Goal: Task Accomplishment & Management: Manage account settings

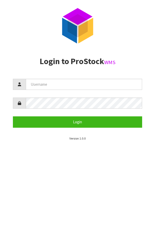
click at [92, 93] on form "Login" at bounding box center [77, 103] width 129 height 49
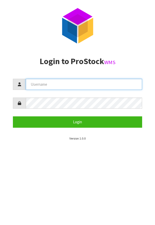
click at [106, 86] on input "text" at bounding box center [84, 84] width 116 height 11
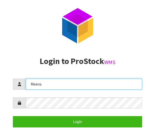
type input "Meena"
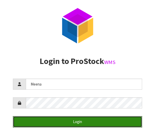
click at [106, 120] on button "Login" at bounding box center [77, 122] width 129 height 11
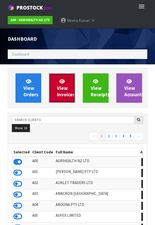
click at [59, 87] on span "View Invoices" at bounding box center [66, 87] width 18 height 19
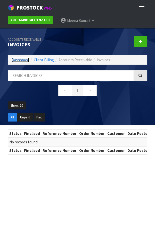
click at [16, 60] on link "Dashboard" at bounding box center [21, 59] width 18 height 5
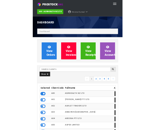
scroll to position [406, 147]
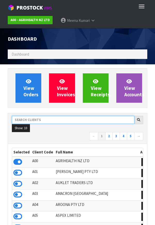
click at [36, 120] on input "text" at bounding box center [73, 120] width 122 height 8
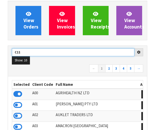
scroll to position [65, 0]
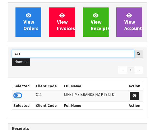
type input "C11"
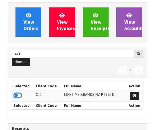
click at [21, 96] on icon at bounding box center [17, 96] width 9 height 8
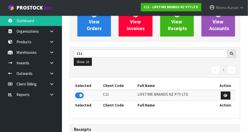
scroll to position [407, 178]
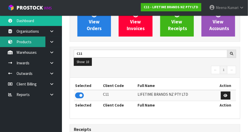
click at [33, 42] on link "Products" at bounding box center [31, 42] width 62 height 11
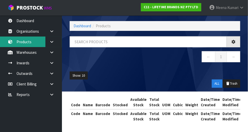
scroll to position [15, 0]
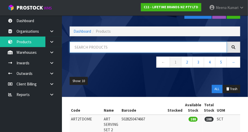
click at [114, 53] on input "text" at bounding box center [148, 47] width 157 height 11
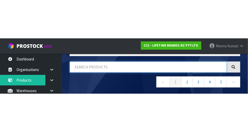
scroll to position [35, 0]
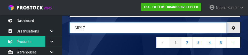
type input "GRY17"
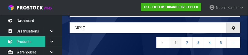
click at [130, 41] on nav "← 1 2 3 4 5 →" at bounding box center [155, 43] width 170 height 13
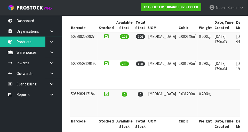
scroll to position [0, 81]
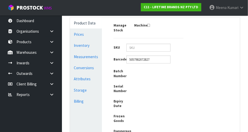
type input "HGMCSNPDKGRY17"
type input "81727 - MC SNP MILL 17CM DK GREY PLASTIC TAGGED"
click at [155, 100] on div "Product Data Prices Inventory Measurements Conversions Attributes Storage Billi…" at bounding box center [155, 90] width 178 height 144
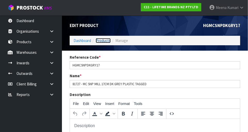
click at [104, 42] on link "Products" at bounding box center [103, 40] width 15 height 5
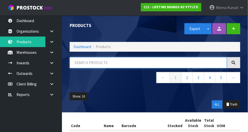
click at [115, 64] on input "text" at bounding box center [148, 62] width 157 height 11
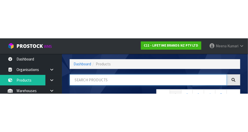
scroll to position [35, 0]
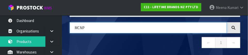
click at [77, 27] on input "MCNP" at bounding box center [148, 27] width 157 height 11
click at [81, 29] on input "MCNP" at bounding box center [148, 27] width 157 height 11
click at [82, 29] on input "MCNP" at bounding box center [148, 27] width 157 height 11
click at [78, 30] on input "MCNP" at bounding box center [148, 27] width 157 height 11
click at [81, 28] on input "MCNP" at bounding box center [148, 27] width 157 height 11
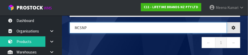
click at [104, 27] on input "MCSNP" at bounding box center [148, 27] width 157 height 11
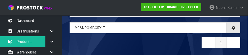
click at [145, 43] on nav "← 1 →" at bounding box center [155, 43] width 170 height 13
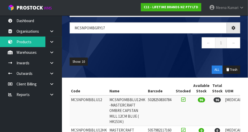
type input "MCSNPOMBGRY17"
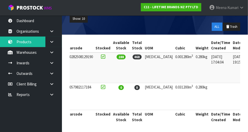
scroll to position [0, 81]
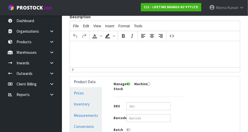
type input "MCSNPOMBGRY17"
type input "MCSNPOMBGRY17HK - MASTERCRAFT OMBRE CAPSTAN MILL 17CM GREY (HK1540)"
type input "50282508129190"
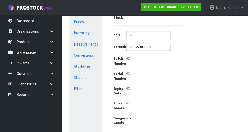
click at [86, 55] on link "Conversions" at bounding box center [86, 55] width 32 height 11
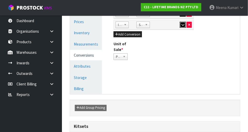
click at [155, 27] on button "button" at bounding box center [183, 25] width 6 height 6
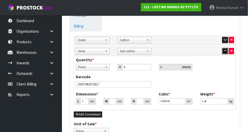
scroll to position [212, 0]
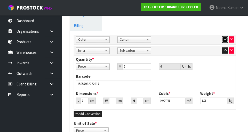
click at [155, 39] on icon "button" at bounding box center [224, 39] width 3 height 3
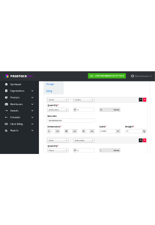
scroll to position [0, 0]
